Goal: Task Accomplishment & Management: Use online tool/utility

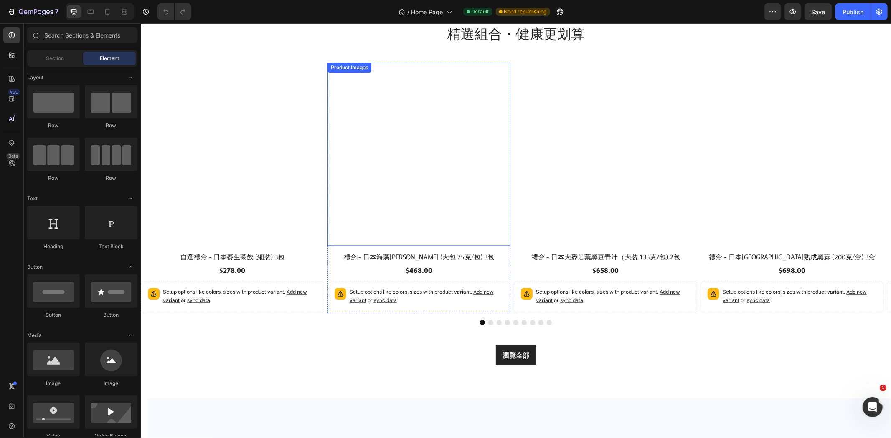
scroll to position [1692, 0]
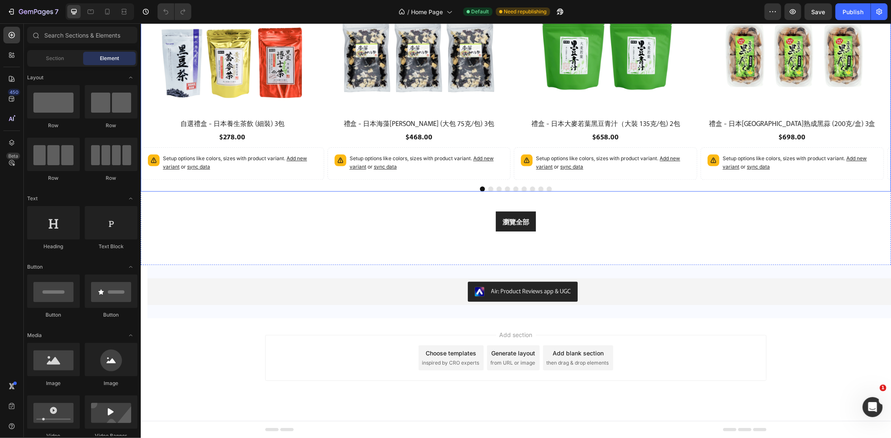
click at [488, 190] on div at bounding box center [515, 188] width 750 height 5
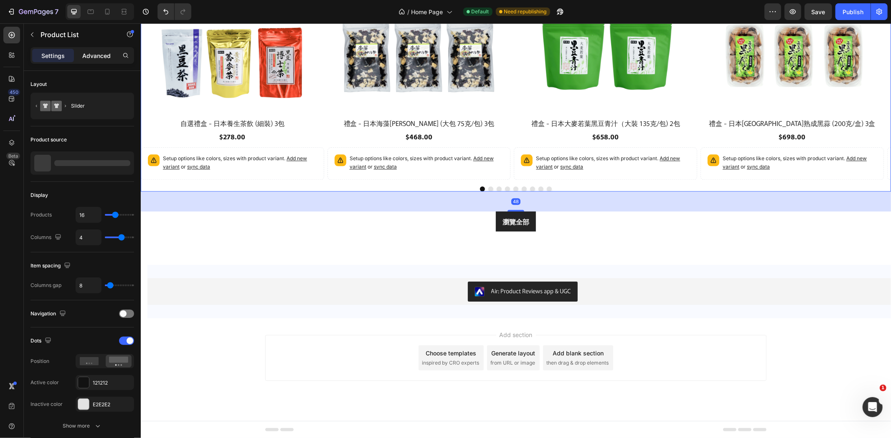
click at [102, 53] on p "Advanced" at bounding box center [96, 55] width 28 height 9
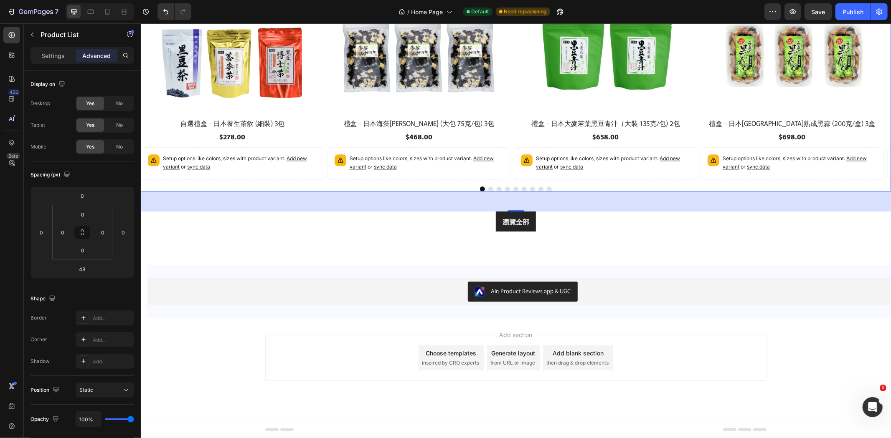
click at [461, 182] on div "Product Images 自選禮盒 - 日本養生茶飲 (細裝) 3包 Product Title $278.00 Product Price Produc…" at bounding box center [515, 60] width 750 height 263
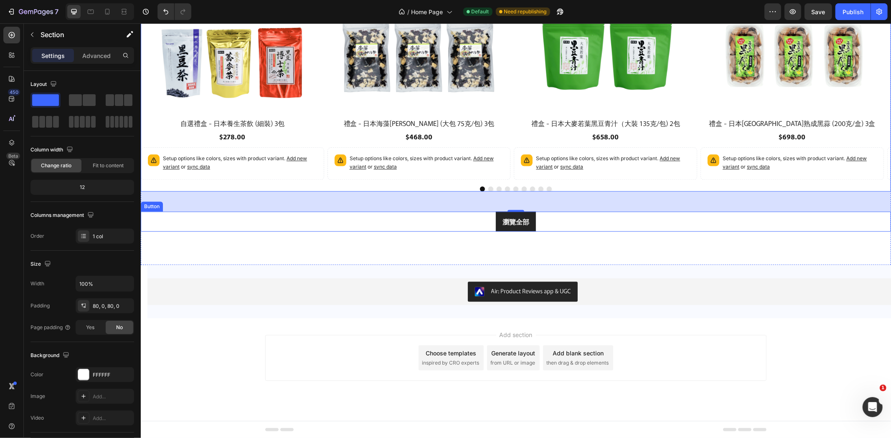
click at [419, 239] on div "精選組合・健康更划算 Heading Row Product Images 自選禮盒 - 日本養生茶飲 (細裝) 3包 Product Title $278.…" at bounding box center [515, 60] width 750 height 409
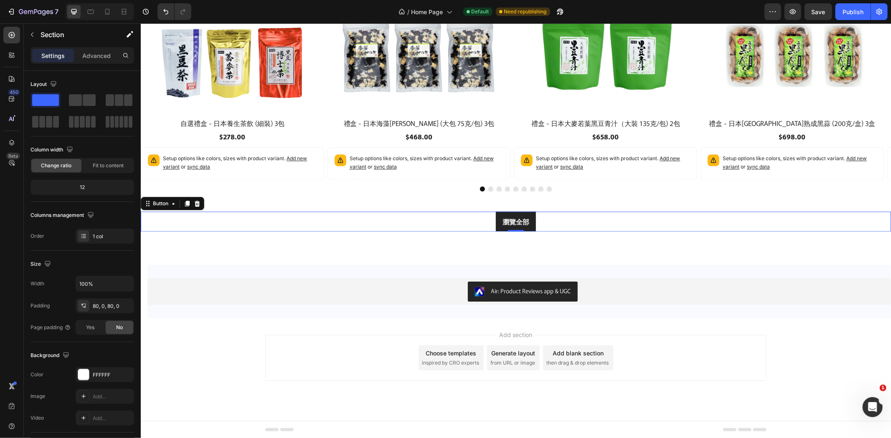
click at [432, 222] on div "瀏覽全部 Button 0" at bounding box center [515, 221] width 750 height 20
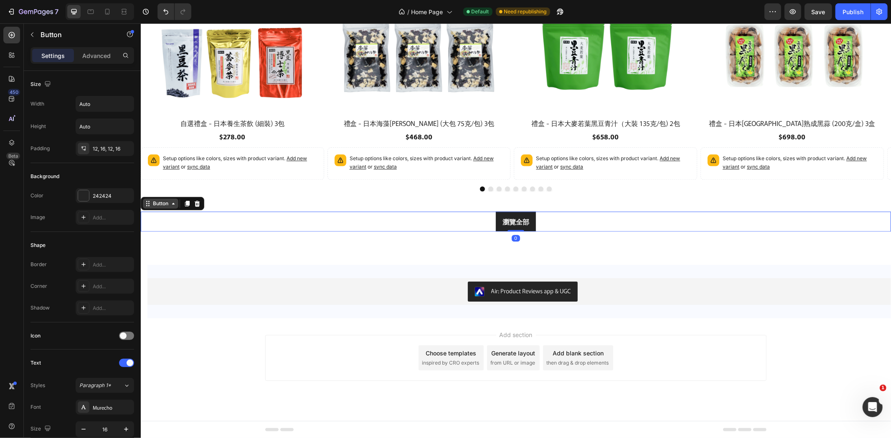
click at [156, 200] on div "Button" at bounding box center [160, 204] width 19 height 8
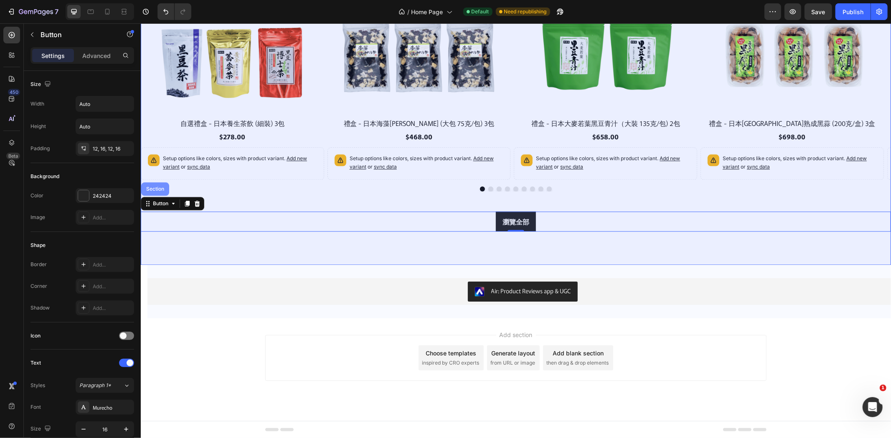
click at [156, 187] on div "Section" at bounding box center [154, 188] width 21 height 5
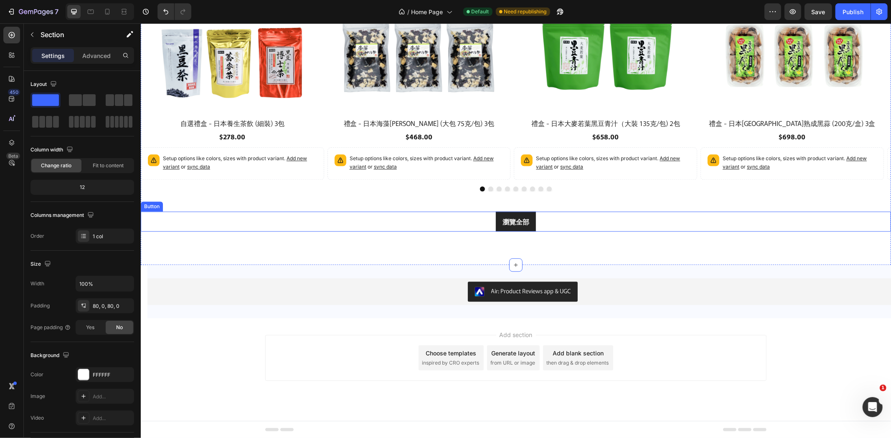
click at [278, 238] on div "精選組合・健康更划算 Heading Row Product Images 自選禮盒 - 日本養生茶飲 (細裝) 3包 Product Title $278.…" at bounding box center [515, 60] width 750 height 409
click at [444, 182] on div "Product Images 自選禮盒 - 日本養生茶飲 (細裝) 3包 Product Title $278.00 Product Price Produc…" at bounding box center [515, 60] width 750 height 263
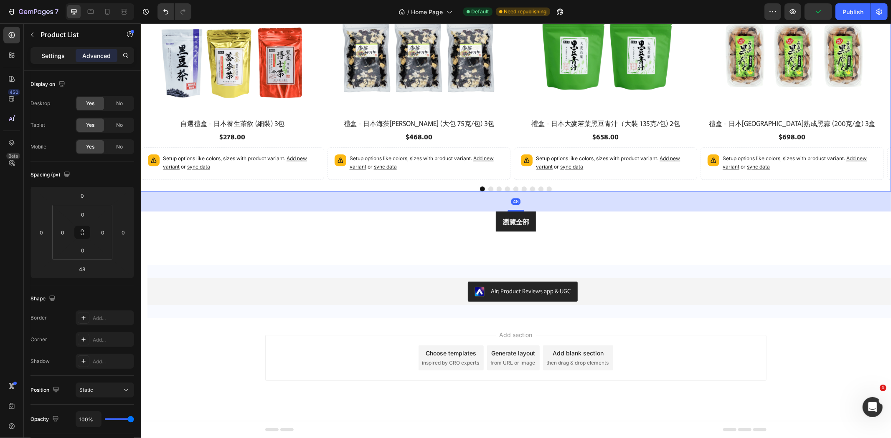
click at [58, 55] on p "Settings" at bounding box center [52, 55] width 23 height 9
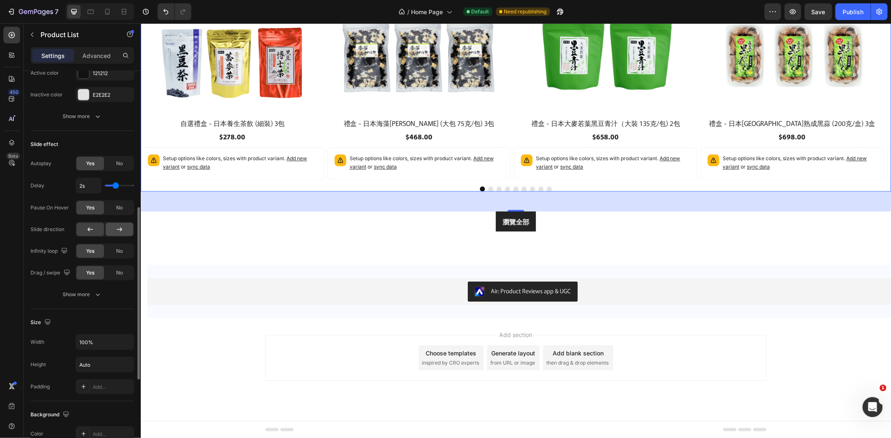
scroll to position [495, 0]
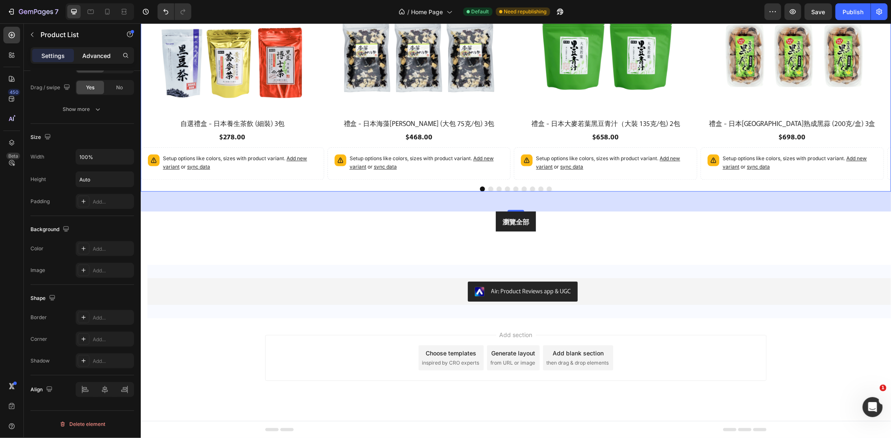
click at [99, 55] on p "Advanced" at bounding box center [96, 55] width 28 height 9
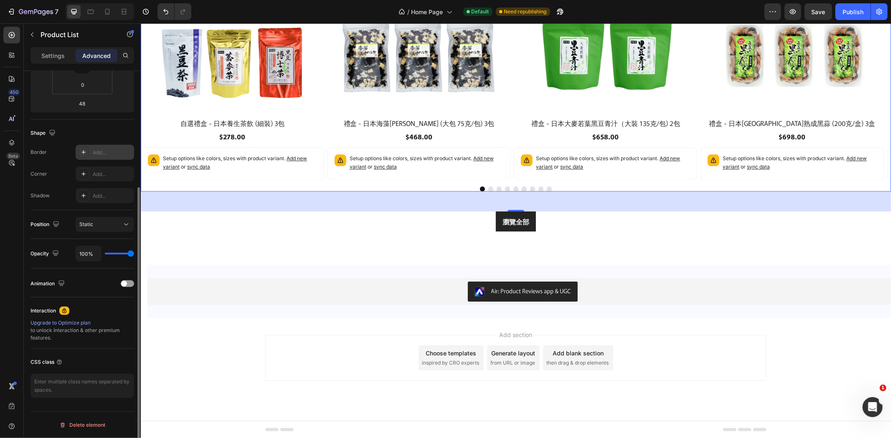
scroll to position [0, 0]
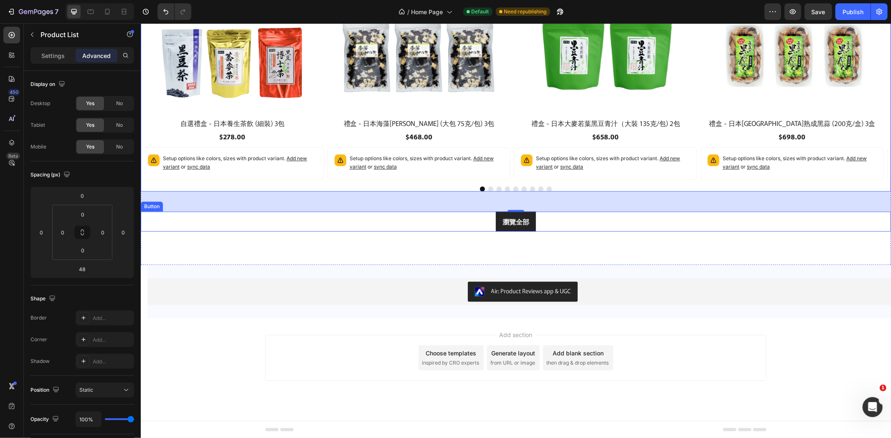
click at [483, 224] on div "瀏覽全部 Button" at bounding box center [515, 221] width 750 height 20
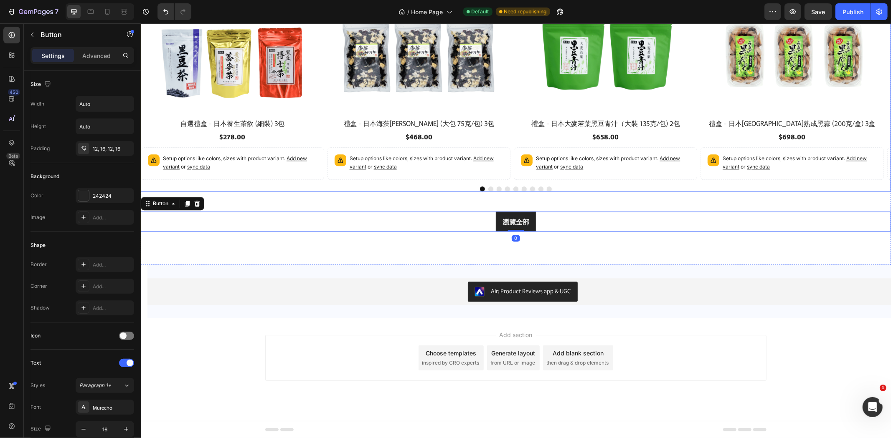
click at [488, 189] on button "Dot" at bounding box center [490, 188] width 5 height 5
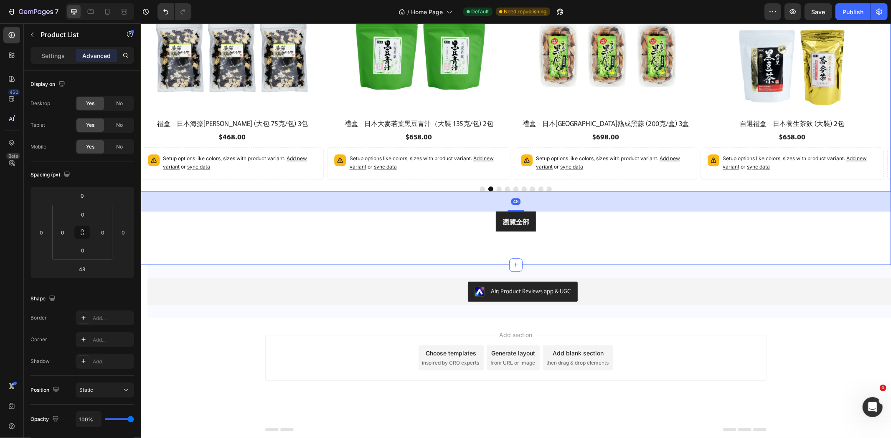
click at [357, 260] on div "精選組合・健康更划算 Heading Row Product Images 自選禮盒 - 日本養生茶飲 (細裝) 3包 Product Title $278.…" at bounding box center [515, 60] width 750 height 409
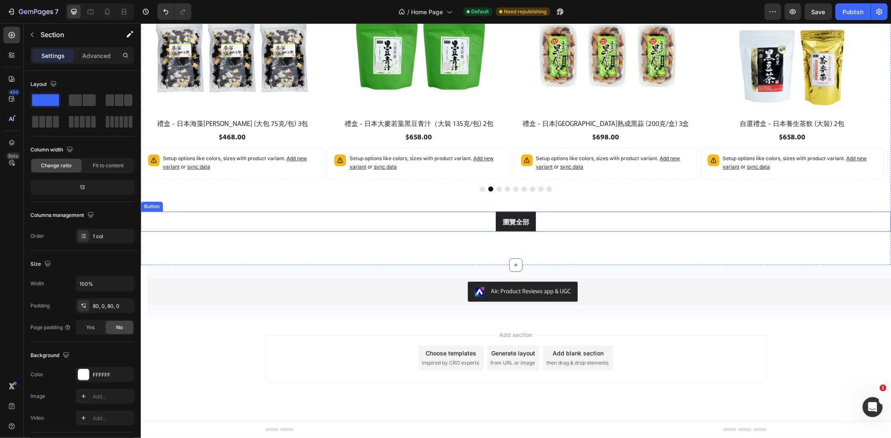
click at [382, 223] on div "瀏覽全部 Button" at bounding box center [515, 221] width 750 height 20
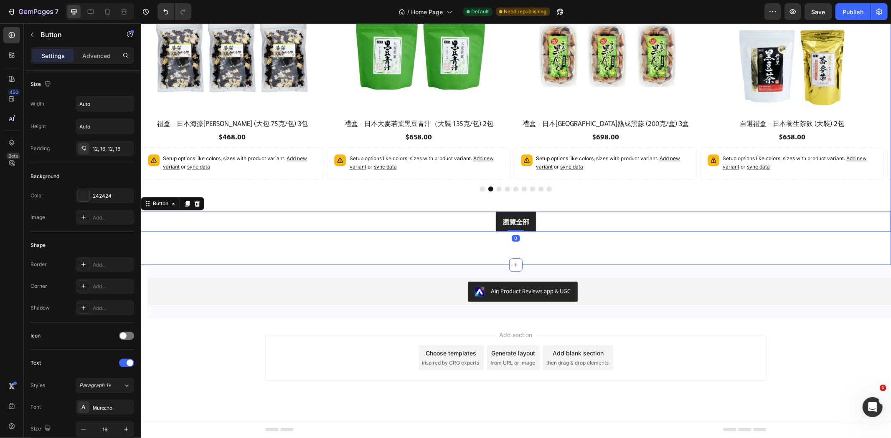
click at [378, 253] on div "精選組合・健康更划算 Heading Row Product Images 自選禮盒 - 日本養生茶飲 (細裝) 3包 Product Title $278.…" at bounding box center [515, 60] width 750 height 409
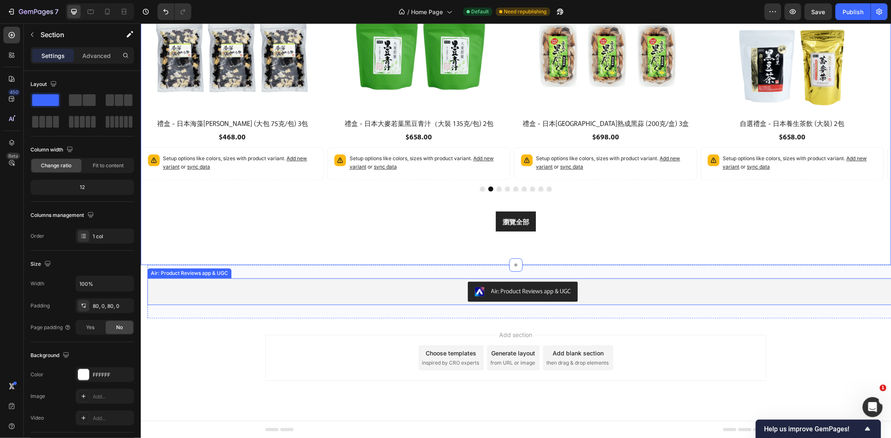
click at [304, 279] on div "Air: Product Reviews app & UGC" at bounding box center [522, 291] width 750 height 27
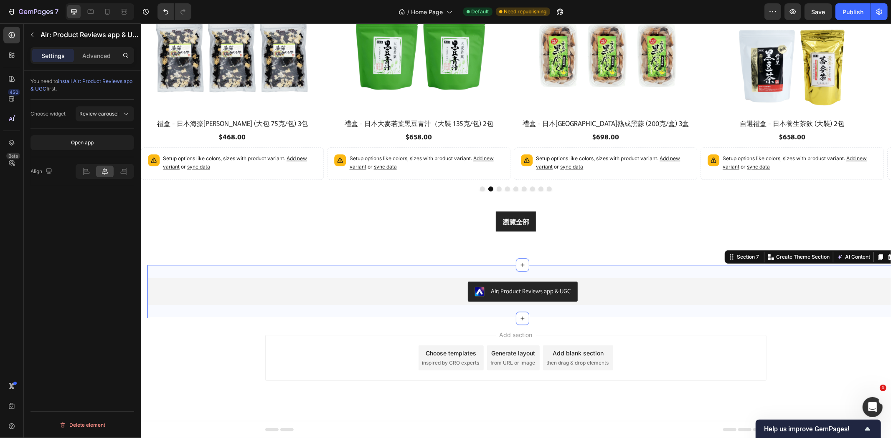
click at [300, 265] on div "Air: Product Reviews app & UGC Air: Product Reviews app & UGC Section 7 You can…" at bounding box center [522, 291] width 750 height 53
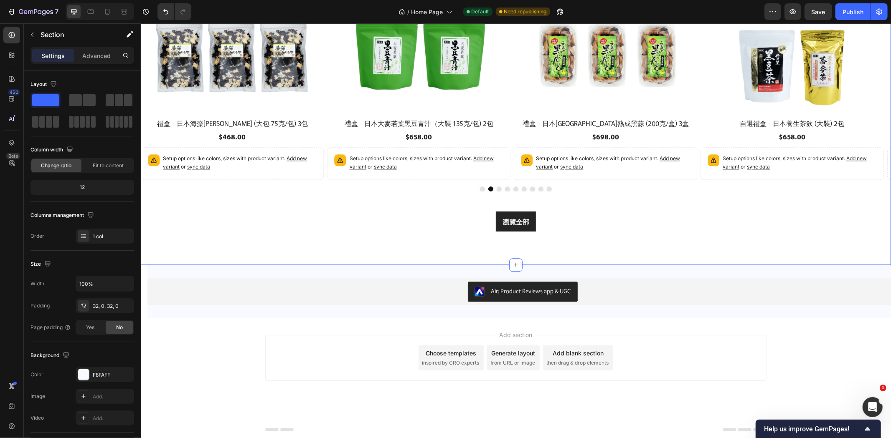
click at [322, 201] on div "精選組合・健康更划算 Heading Row Product Images 自選禮盒 - 日本養生茶飲 (細裝) 3包 Product Title $278.…" at bounding box center [515, 60] width 750 height 342
click at [337, 186] on div at bounding box center [515, 188] width 750 height 5
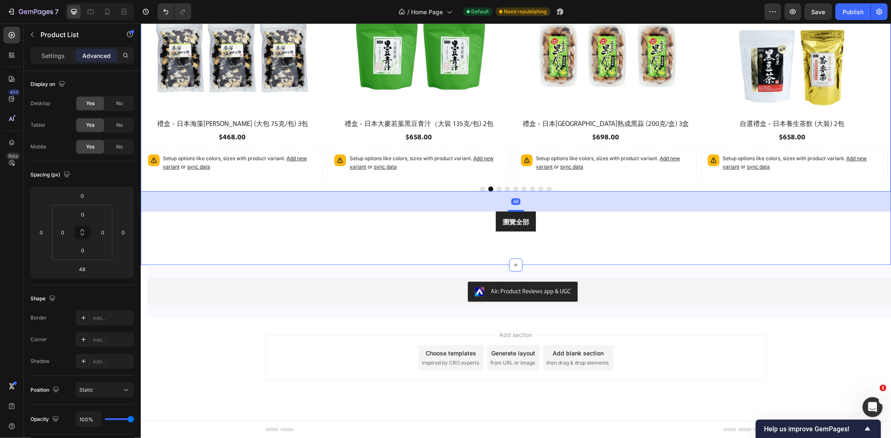
click at [327, 236] on div "精選組合・健康更划算 Heading Row Product Images 自選禮盒 - 日本養生茶飲 (細裝) 3包 Product Title $278.…" at bounding box center [515, 60] width 750 height 409
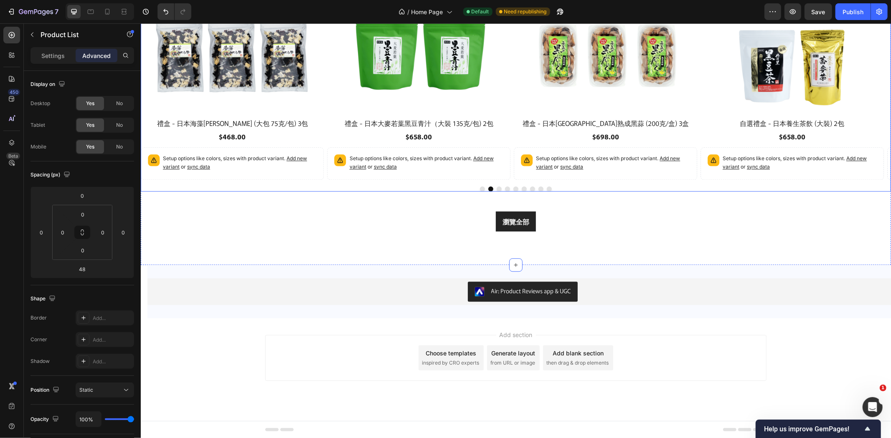
click at [346, 190] on div "Product Images 自選禮盒 - 日本養生茶飲 (細裝) 3包 Product Title $278.00 Product Price Produc…" at bounding box center [515, 60] width 750 height 263
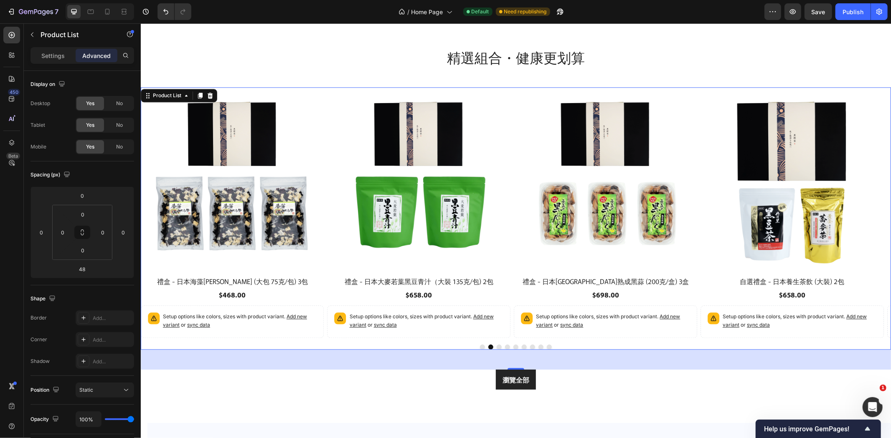
scroll to position [1538, 0]
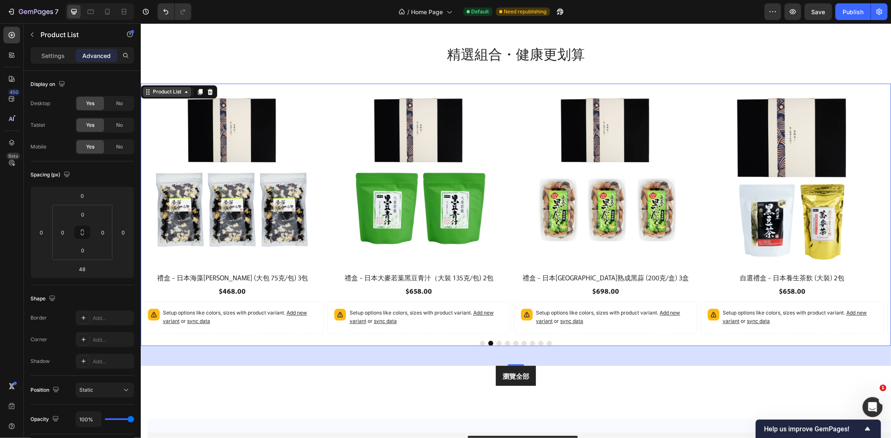
click at [169, 93] on div "Product List" at bounding box center [167, 92] width 32 height 8
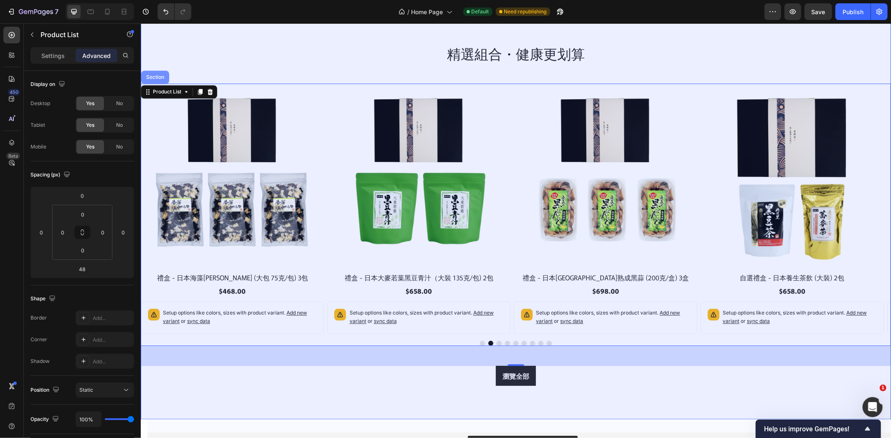
click at [158, 76] on div "Section" at bounding box center [154, 76] width 21 height 5
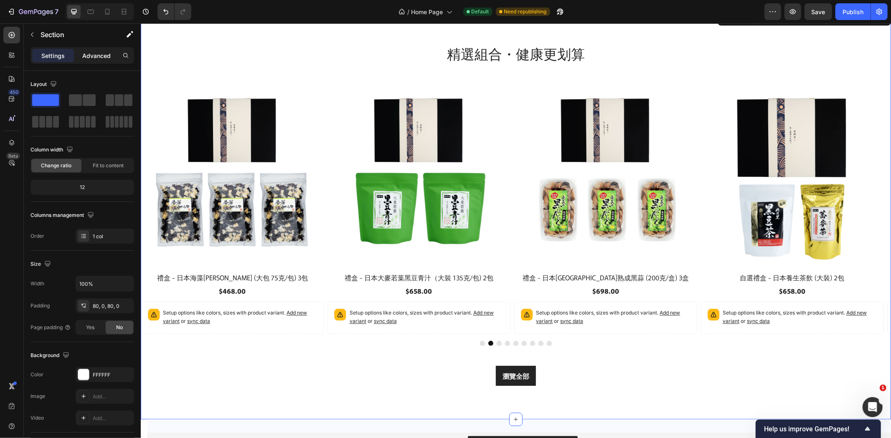
click at [103, 56] on p "Advanced" at bounding box center [96, 55] width 28 height 9
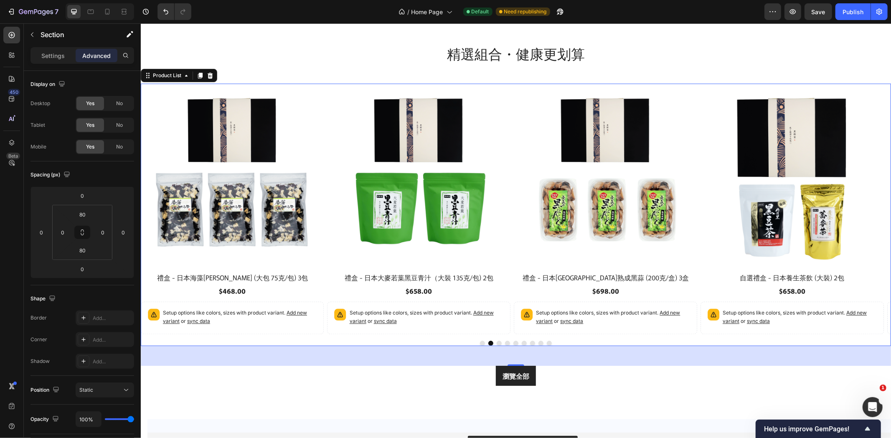
click at [358, 341] on div at bounding box center [515, 343] width 750 height 5
click at [46, 57] on p "Settings" at bounding box center [52, 55] width 23 height 9
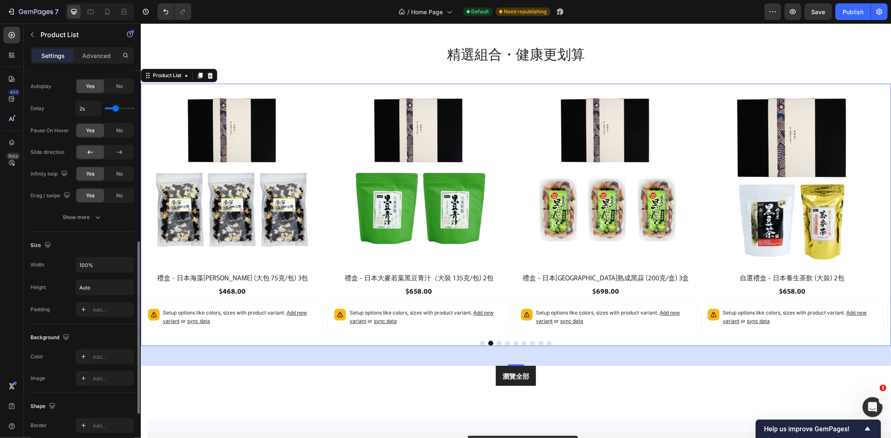
scroll to position [495, 0]
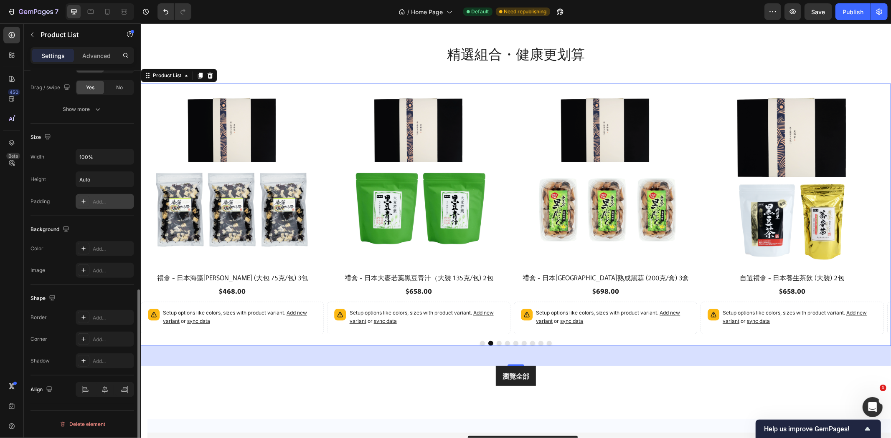
click at [108, 202] on div "Add..." at bounding box center [112, 202] width 39 height 8
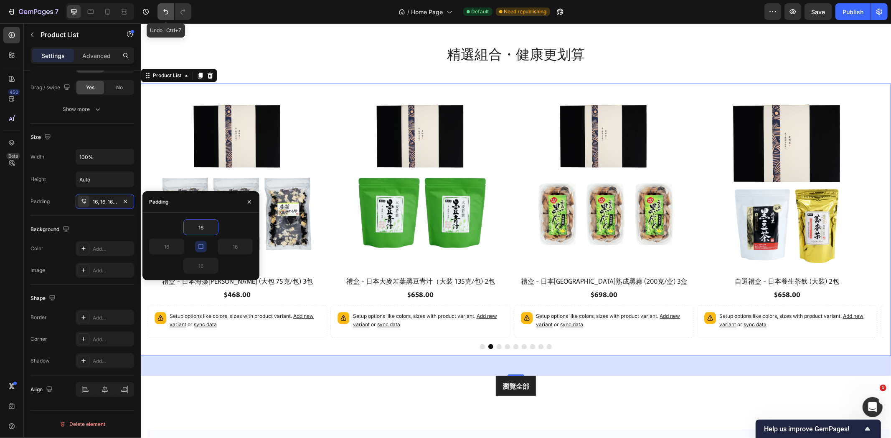
click at [165, 9] on icon "Undo/Redo" at bounding box center [166, 12] width 8 height 8
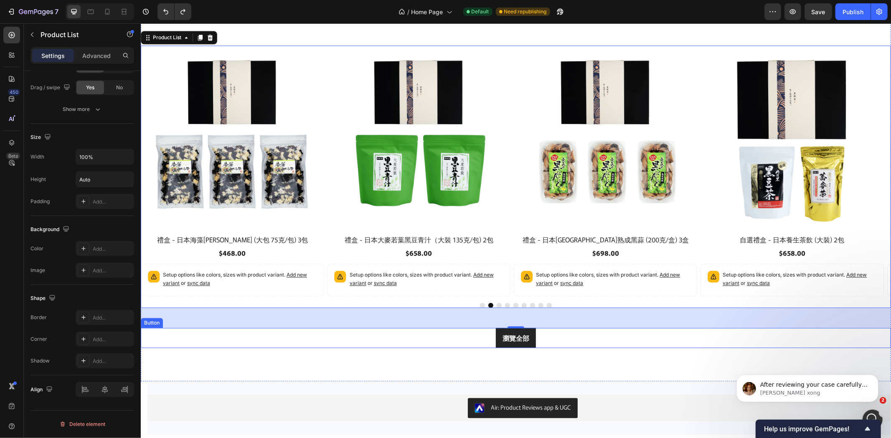
scroll to position [1615, 0]
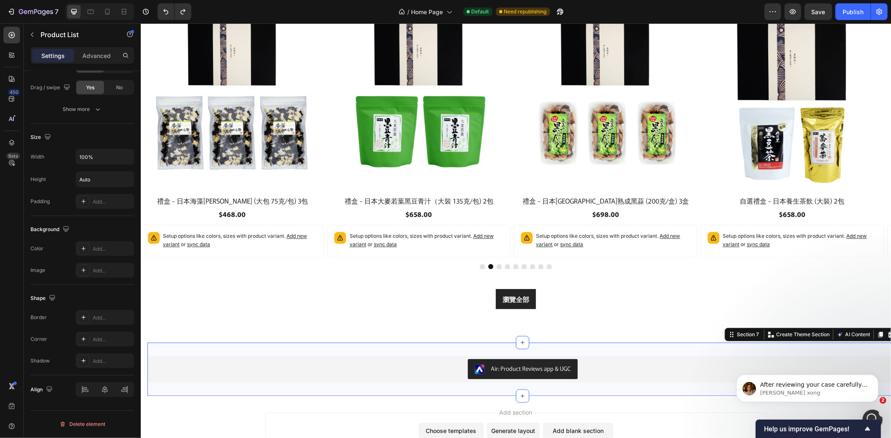
click at [658, 344] on div "Air: Product Reviews app & UGC Air: Product Reviews app & UGC Section 7 You can…" at bounding box center [522, 368] width 750 height 53
